Goal: Register for event/course

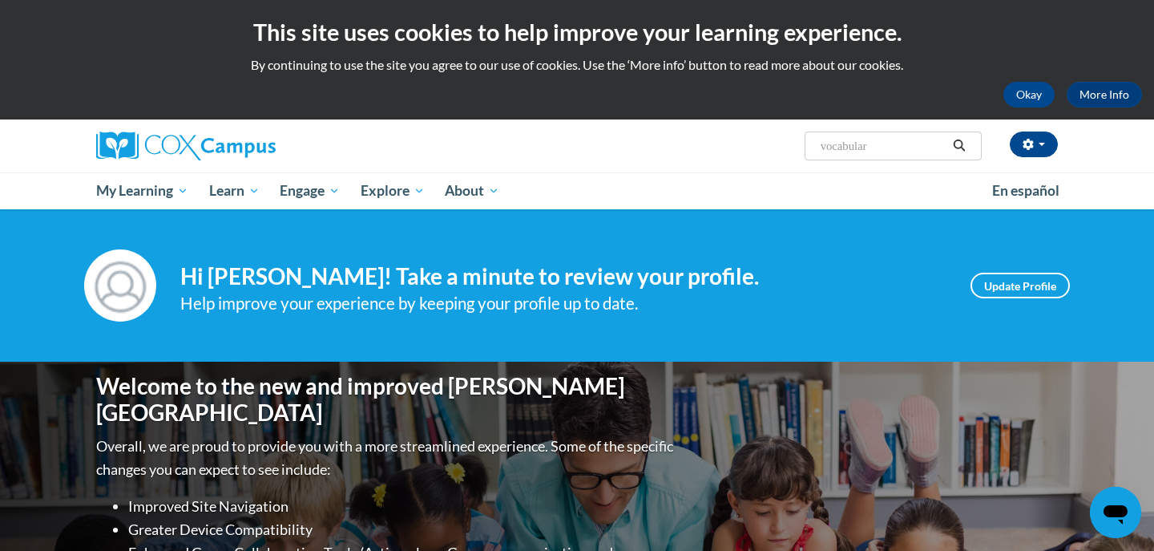
type input "vocabulary"
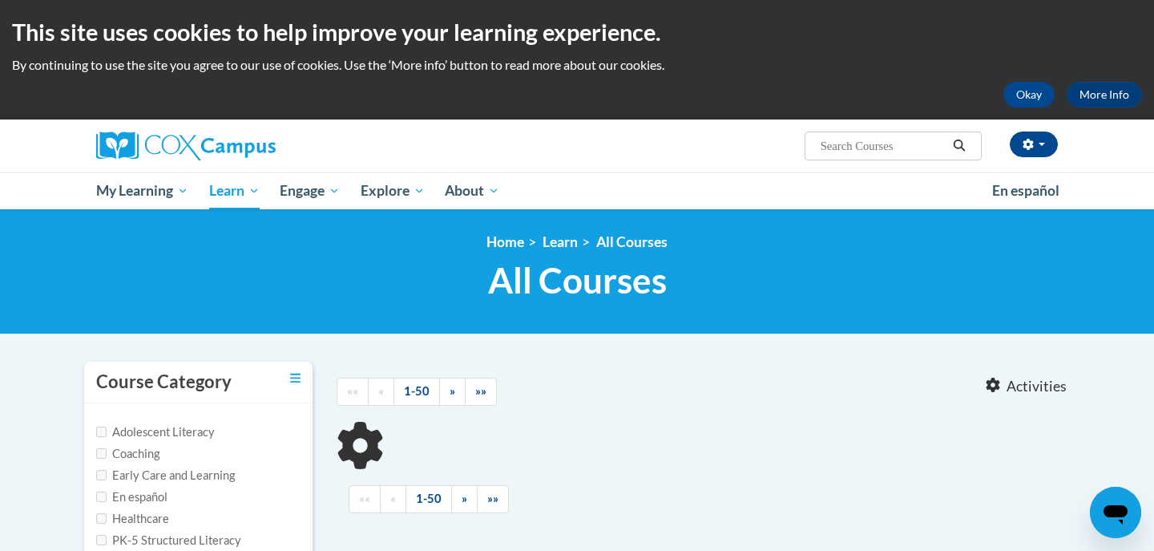
type input "vocabulary"
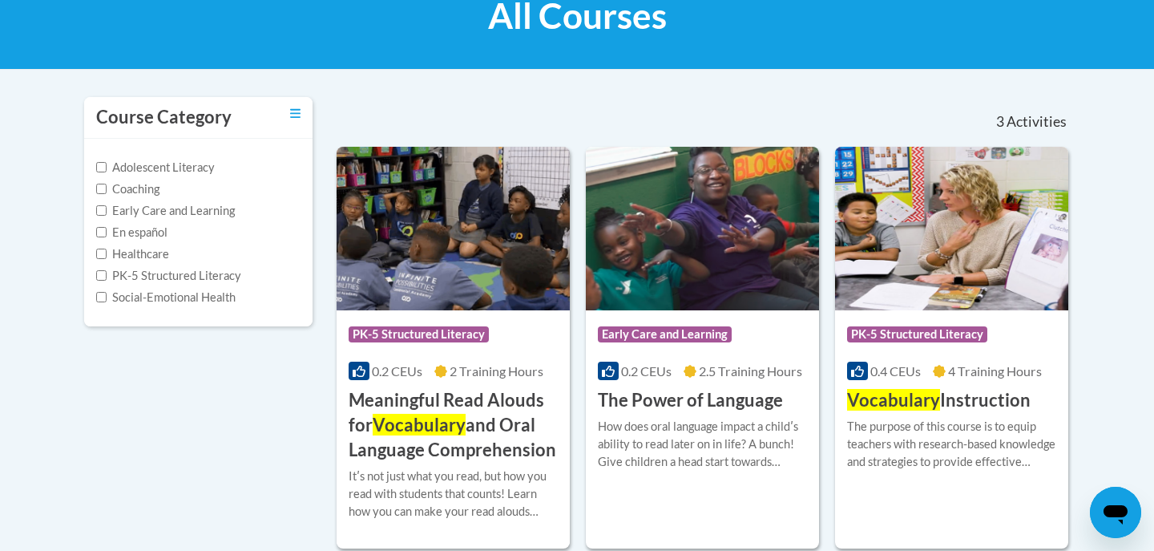
scroll to position [266, 0]
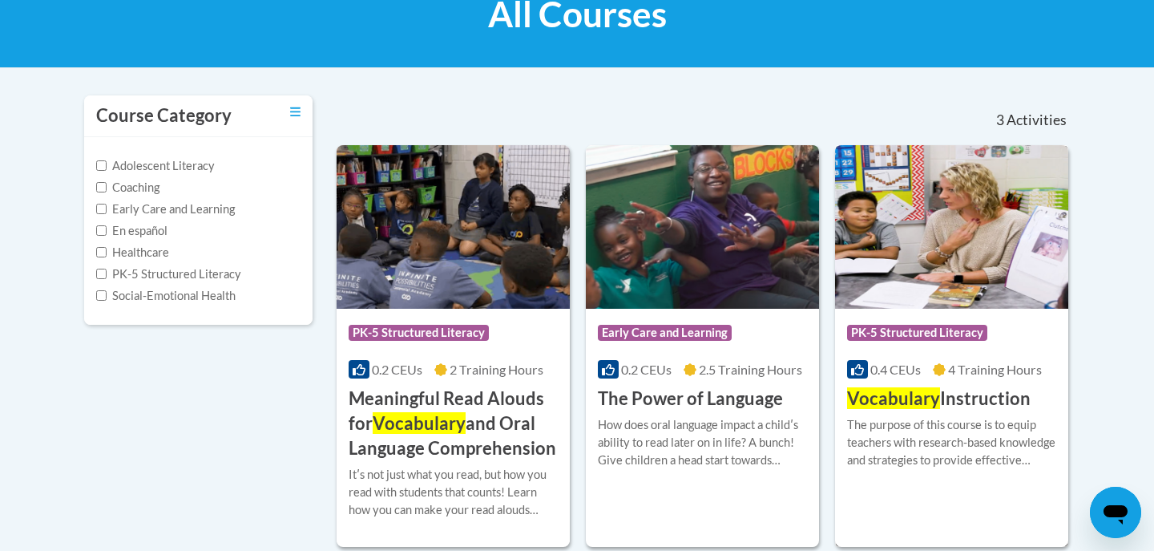
click at [1026, 397] on h3 "Vocabulary Instruction" at bounding box center [939, 398] width 184 height 25
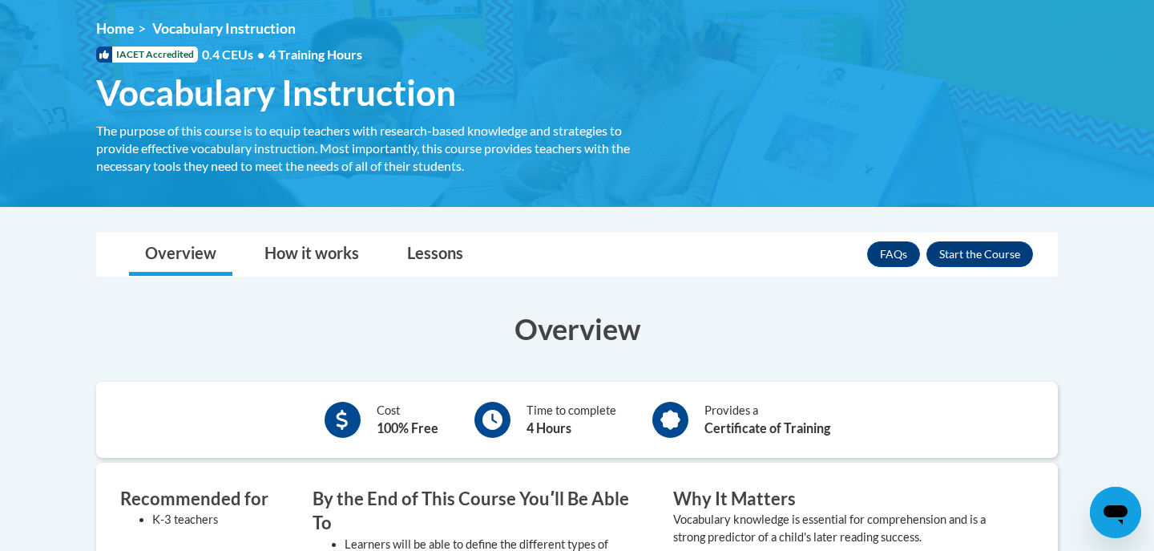
scroll to position [220, 0]
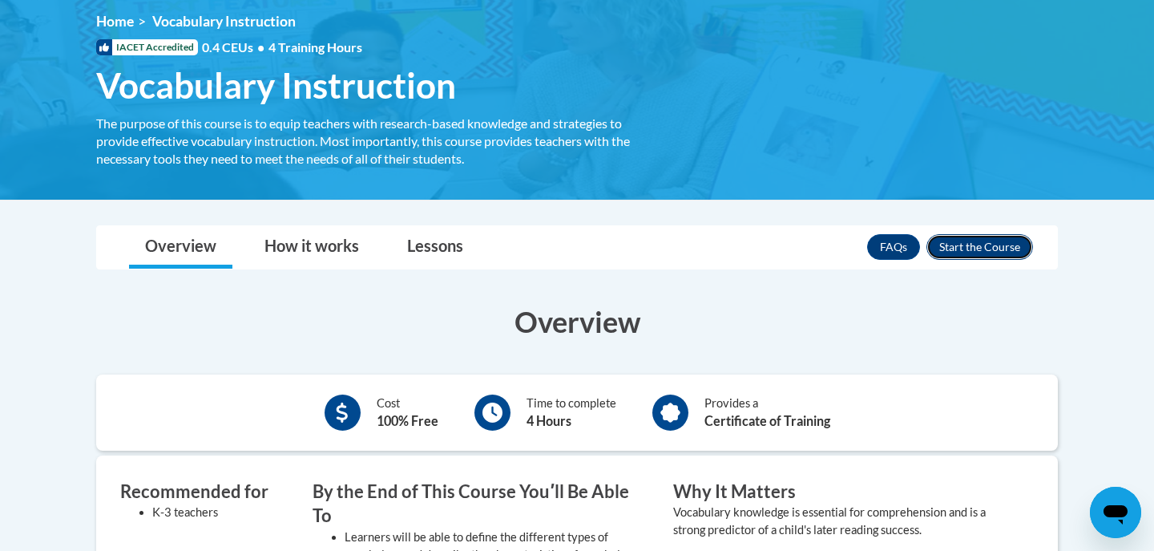
click at [1000, 259] on button "Enroll" at bounding box center [979, 247] width 107 height 26
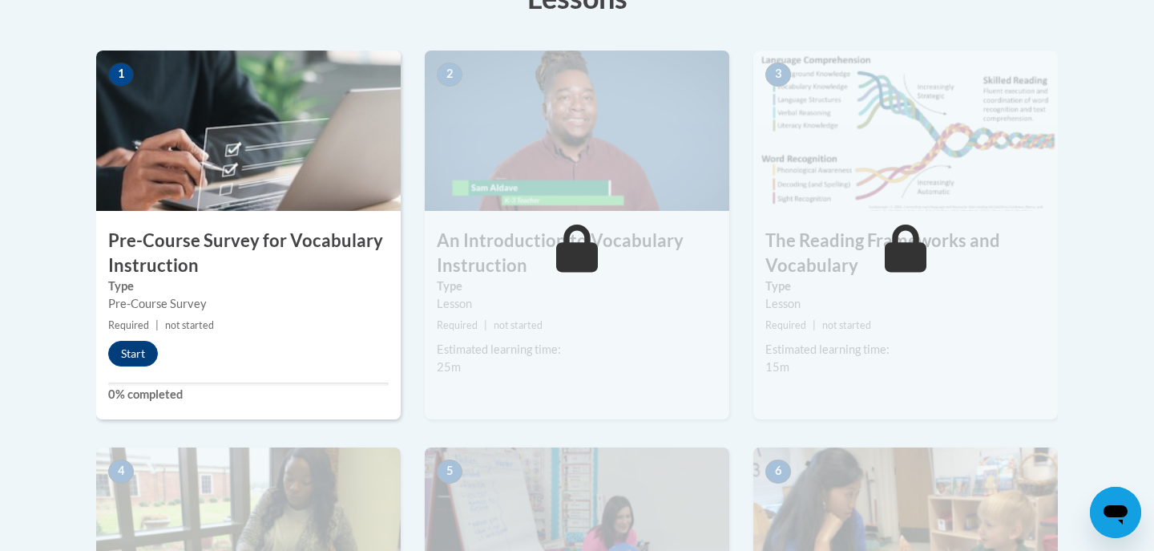
scroll to position [528, 0]
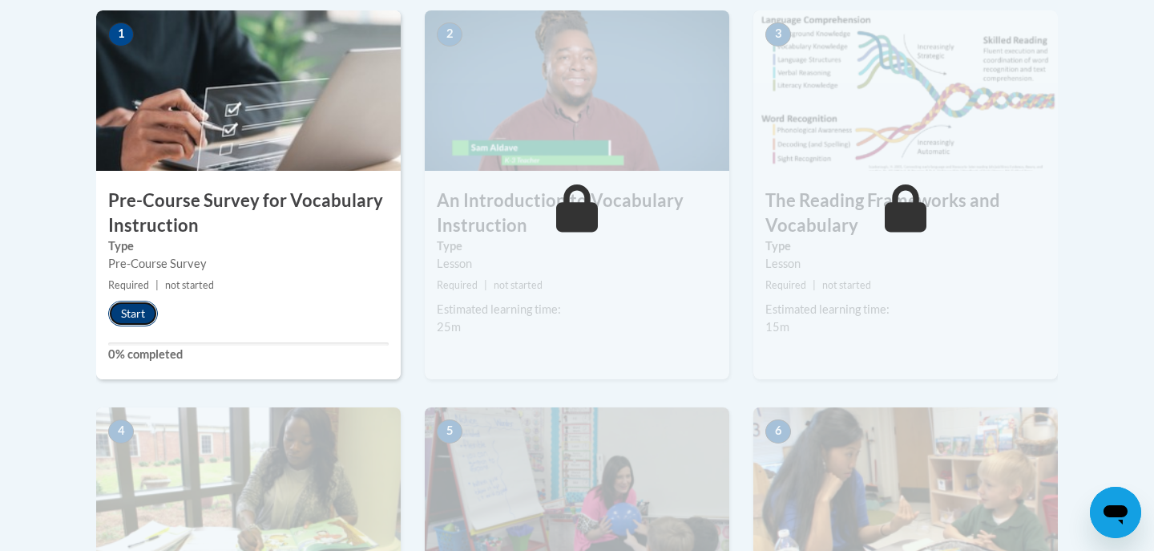
click at [143, 323] on button "Start" at bounding box center [133, 313] width 50 height 26
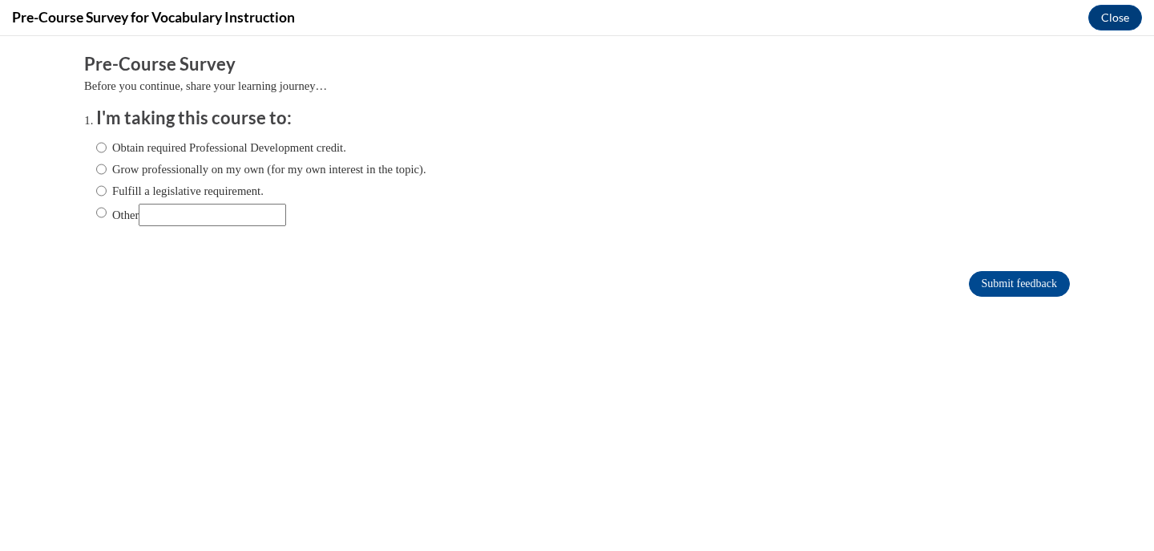
scroll to position [0, 0]
click at [179, 227] on div "Obtain required Professional Development credit. Grow professionally on my own …" at bounding box center [261, 182] width 330 height 103
click at [192, 220] on input "Other" at bounding box center [212, 215] width 147 height 22
type input "College"
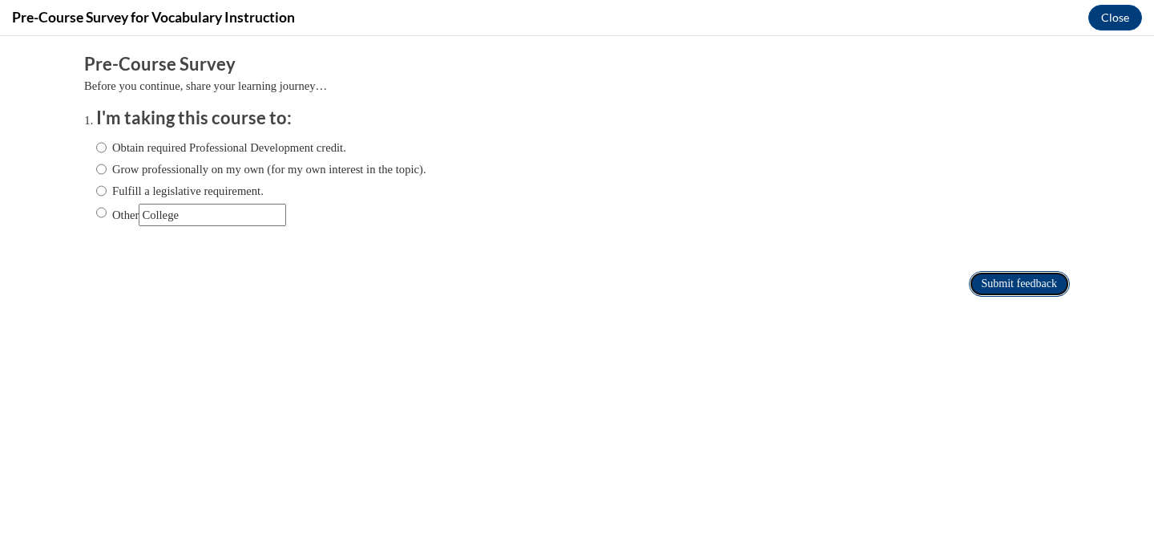
click at [1012, 276] on input "Submit feedback" at bounding box center [1019, 284] width 101 height 26
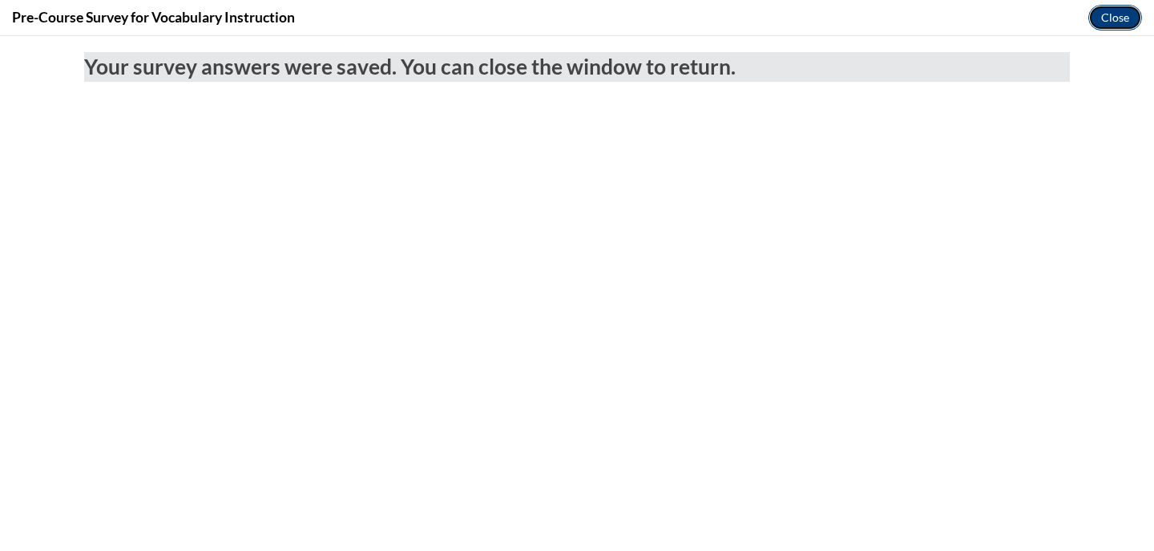
click at [1110, 17] on button "Close" at bounding box center [1115, 18] width 54 height 26
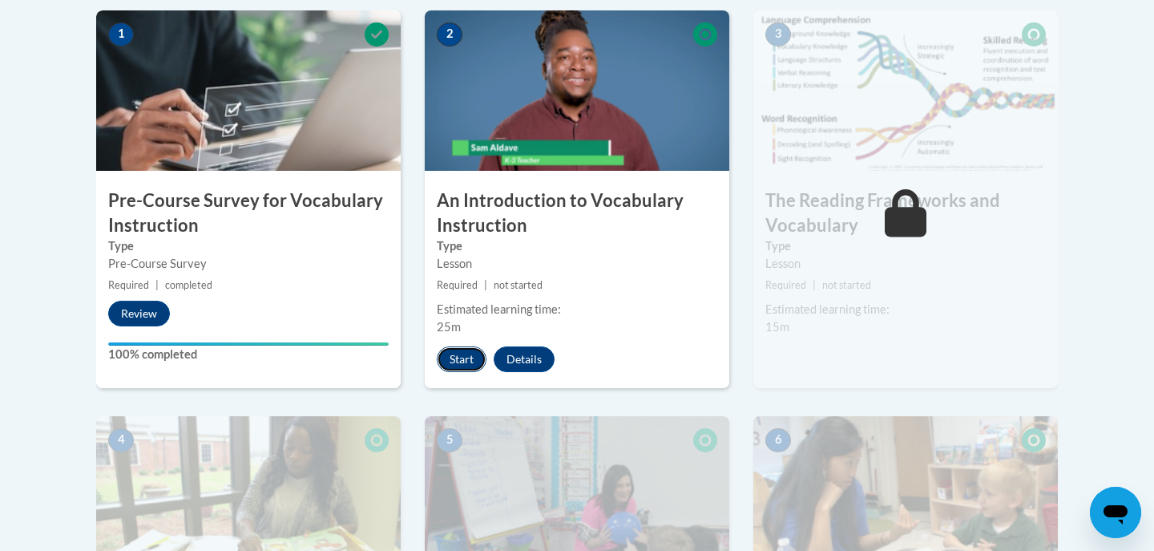
click at [453, 364] on button "Start" at bounding box center [462, 359] width 50 height 26
